Goal: Information Seeking & Learning: Learn about a topic

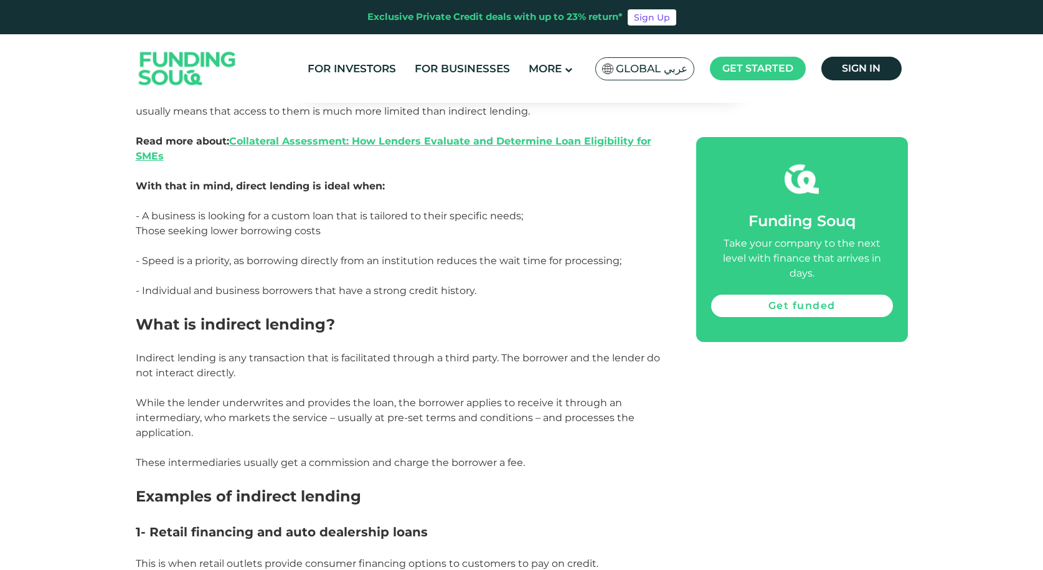
scroll to position [1495, 0]
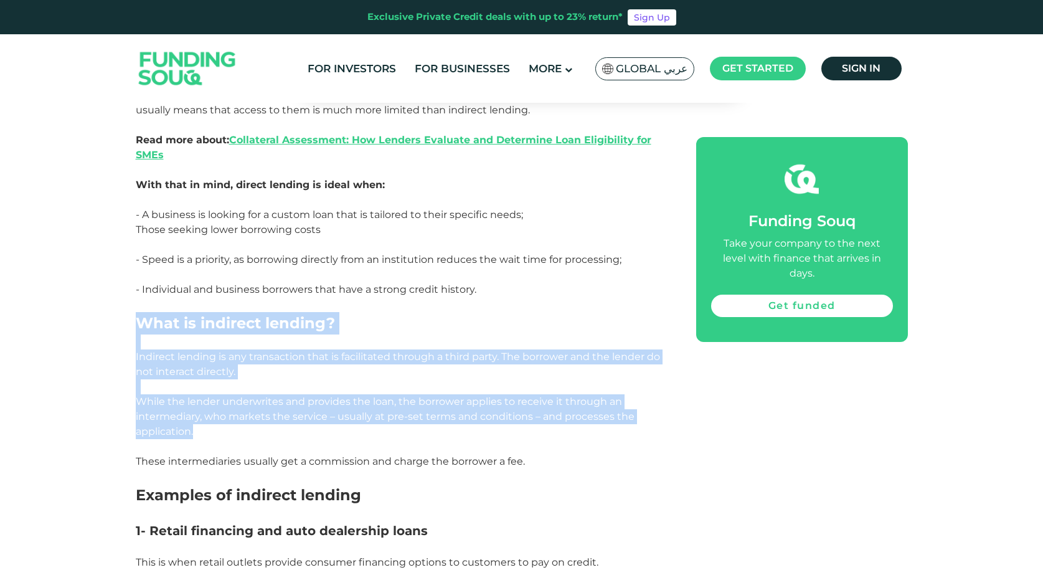
drag, startPoint x: 138, startPoint y: 326, endPoint x: 200, endPoint y: 425, distance: 116.7
click at [200, 425] on div "Lending and borrowing transactions generally fall into two categories: direct l…" at bounding box center [402, 414] width 532 height 2215
drag, startPoint x: 171, startPoint y: 412, endPoint x: 152, endPoint y: 395, distance: 25.6
click at [152, 395] on span "While the lender underwrites and provides the loan, the borrower applies to rec…" at bounding box center [385, 416] width 499 height 42
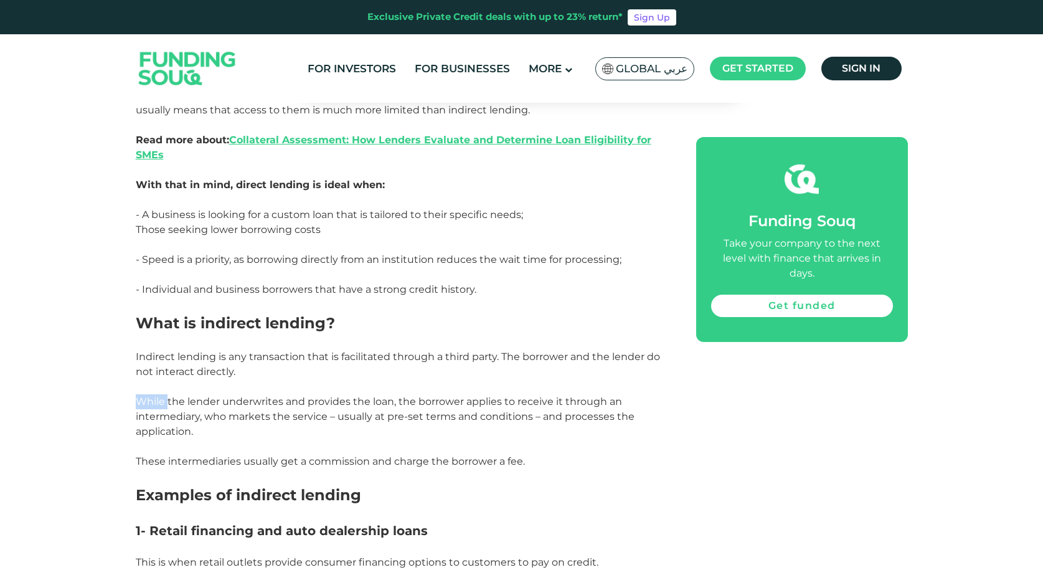
click at [153, 395] on span "While the lender underwrites and provides the loan, the borrower applies to rec…" at bounding box center [385, 416] width 499 height 42
drag, startPoint x: 146, startPoint y: 321, endPoint x: 426, endPoint y: 450, distance: 308.2
click at [539, 463] on div "Lending and borrowing transactions generally fall into two categories: direct l…" at bounding box center [402, 414] width 532 height 2215
copy div "What is indirect lending? Indirect lending is any transaction that is facilitat…"
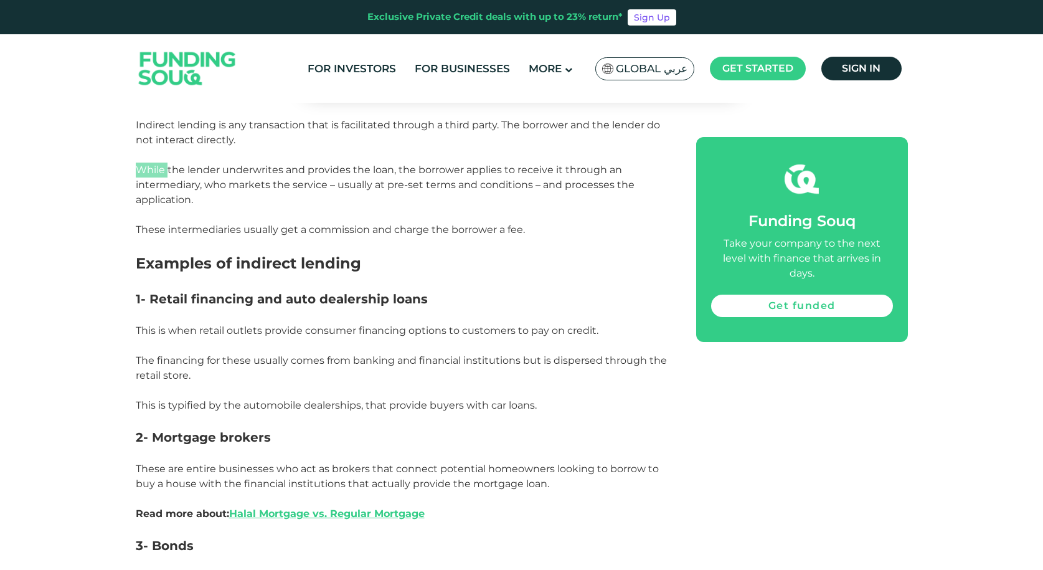
scroll to position [1744, 0]
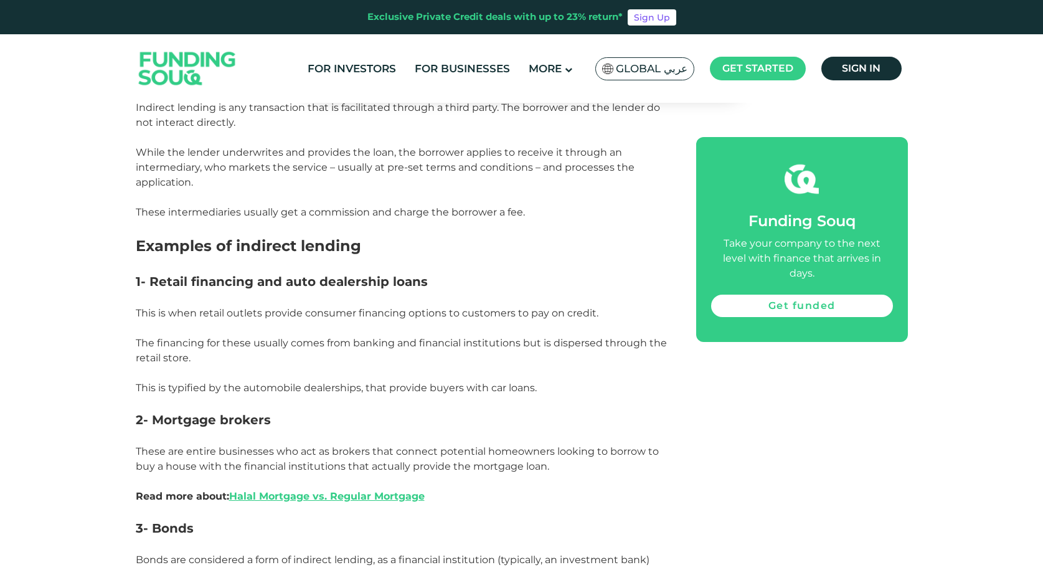
click at [291, 316] on span "This is when retail outlets provide consumer financing options to customers to …" at bounding box center [367, 313] width 463 height 12
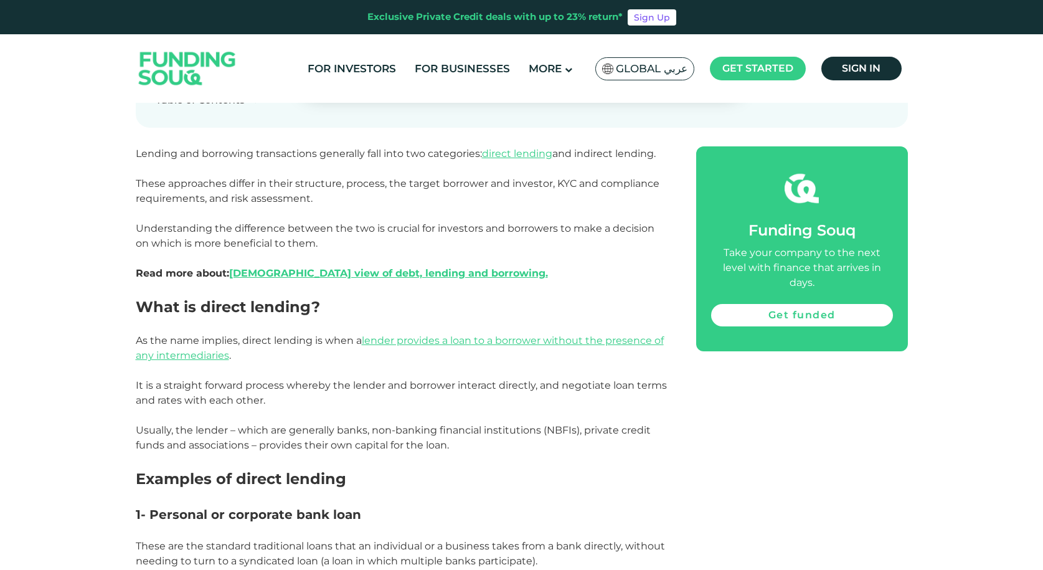
scroll to position [623, 0]
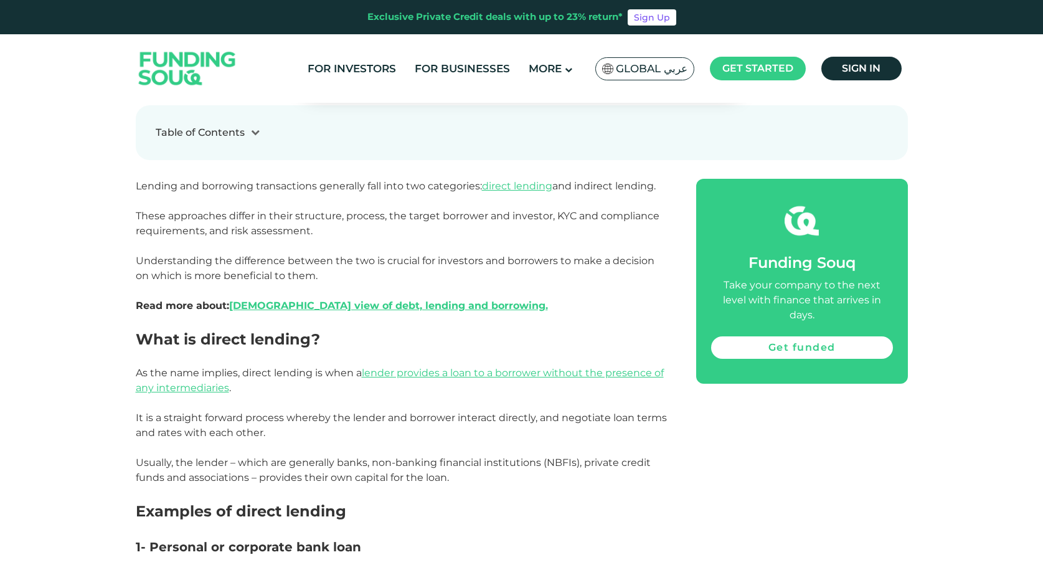
drag, startPoint x: 243, startPoint y: 375, endPoint x: 356, endPoint y: 463, distance: 142.9
copy div "direct lending is when a lender provides a loan to a borrower without the prese…"
